Goal: Transaction & Acquisition: Book appointment/travel/reservation

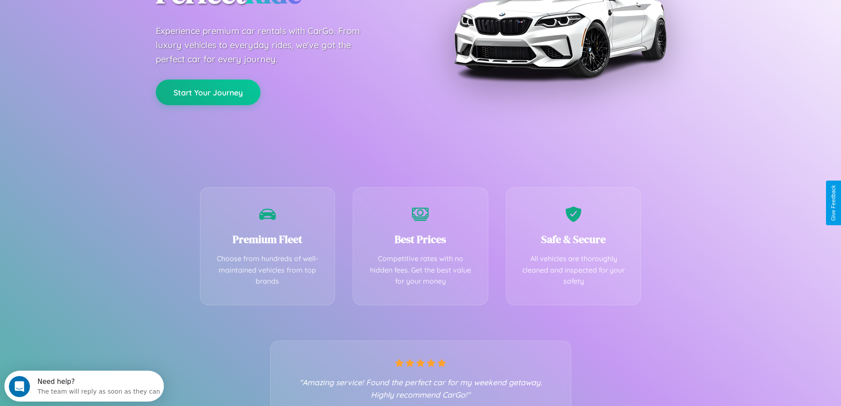
scroll to position [174, 0]
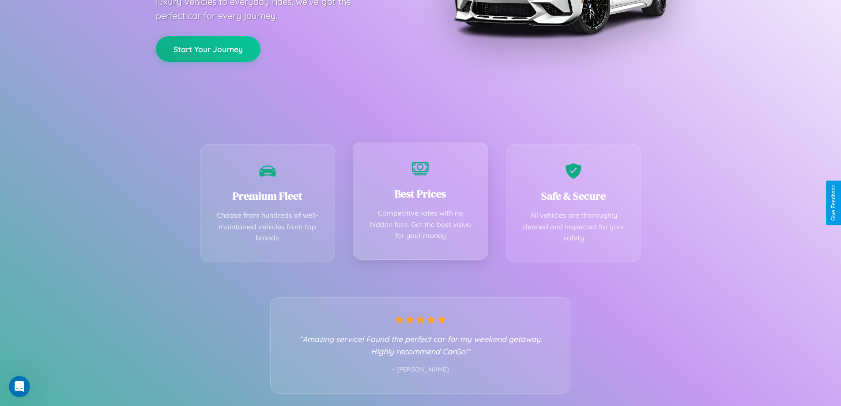
click at [420, 203] on div "Best Prices Competitive rates with no hidden fees. Get the best value for your …" at bounding box center [420, 201] width 135 height 118
click at [208, 48] on button "Start Your Journey" at bounding box center [208, 48] width 105 height 26
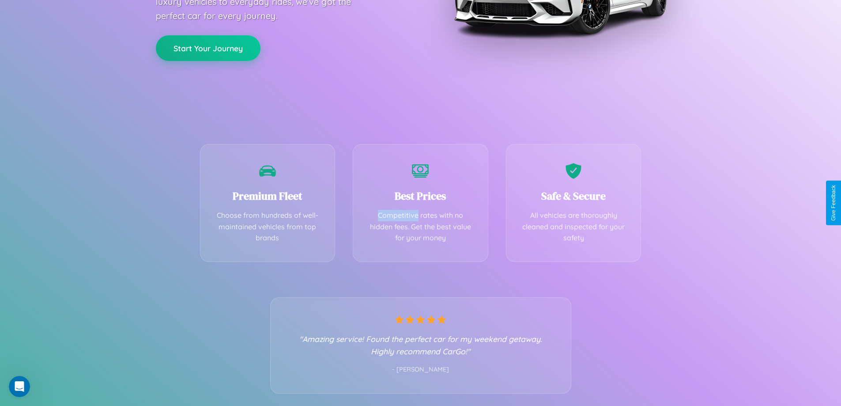
click at [208, 48] on button "Start Your Journey" at bounding box center [208, 48] width 105 height 26
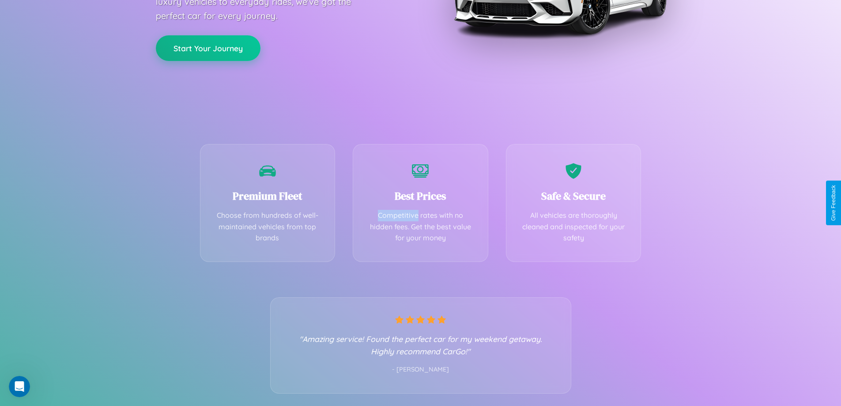
click at [208, 48] on button "Start Your Journey" at bounding box center [208, 48] width 105 height 26
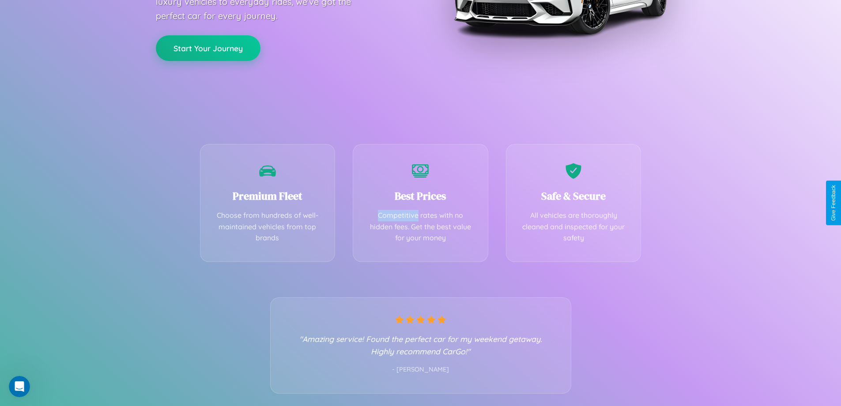
click at [208, 48] on button "Start Your Journey" at bounding box center [208, 48] width 105 height 26
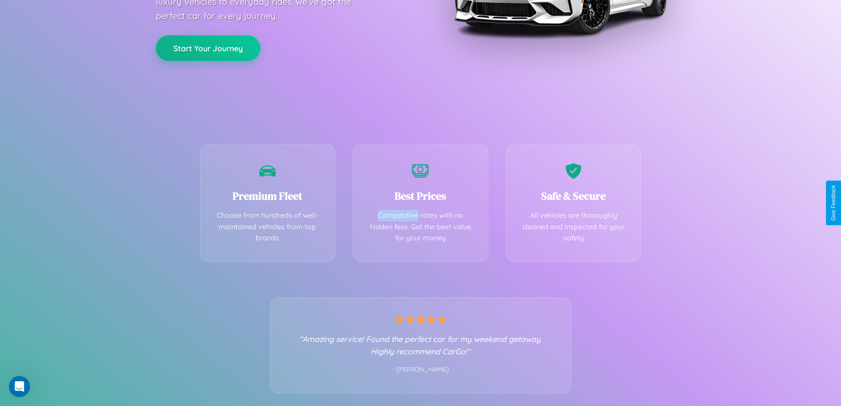
click at [208, 48] on button "Start Your Journey" at bounding box center [208, 48] width 105 height 26
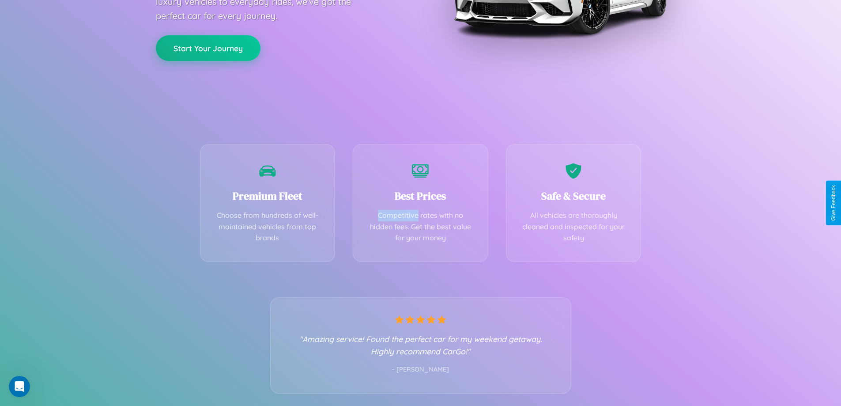
click at [208, 48] on button "Start Your Journey" at bounding box center [208, 48] width 105 height 26
